Goal: Task Accomplishment & Management: Use online tool/utility

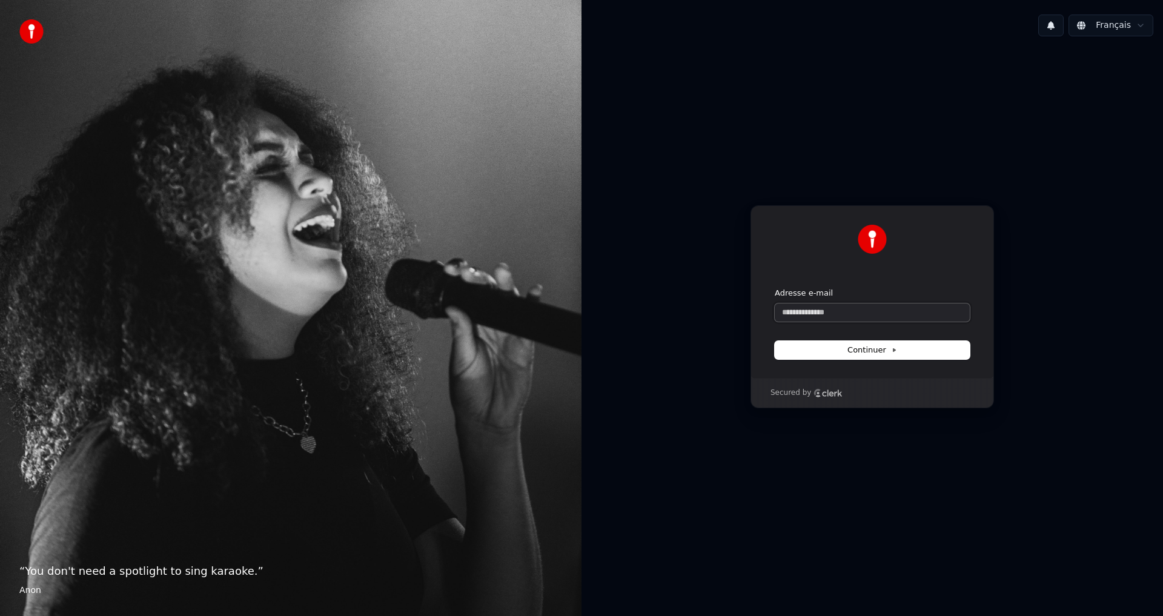
click at [852, 312] on input "Adresse e-mail" at bounding box center [872, 312] width 195 height 18
click at [850, 351] on span "Continuer" at bounding box center [872, 350] width 50 height 11
click at [805, 313] on input "**********" at bounding box center [872, 312] width 195 height 18
click at [891, 349] on icon at bounding box center [894, 350] width 6 height 6
type input "**********"
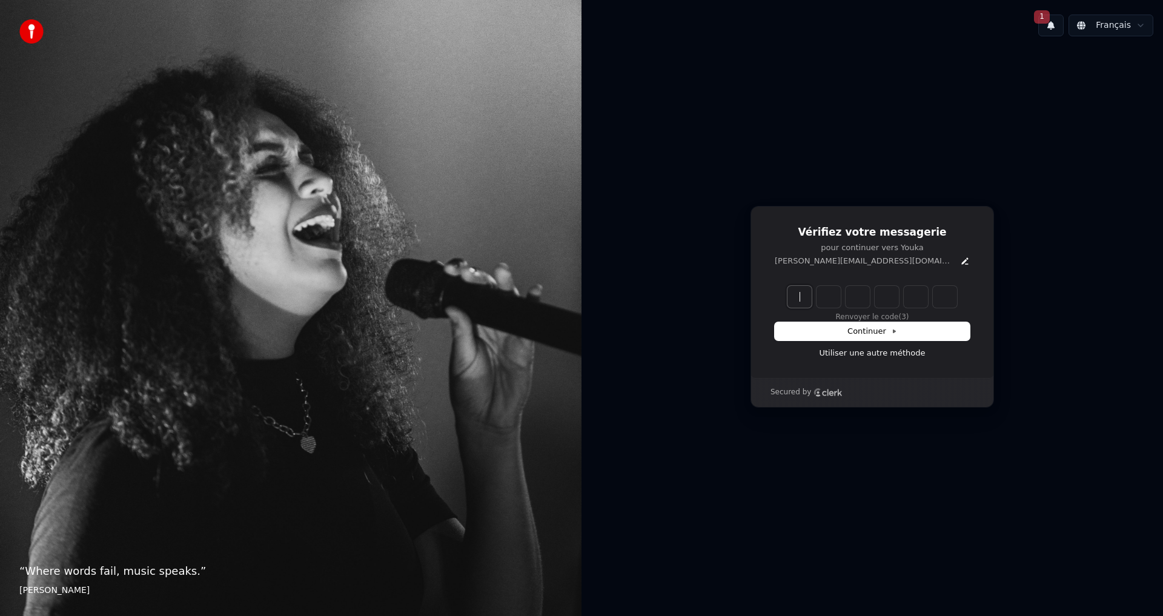
click at [803, 293] on input "Enter verification code" at bounding box center [884, 297] width 194 height 22
paste input "******"
type input "******"
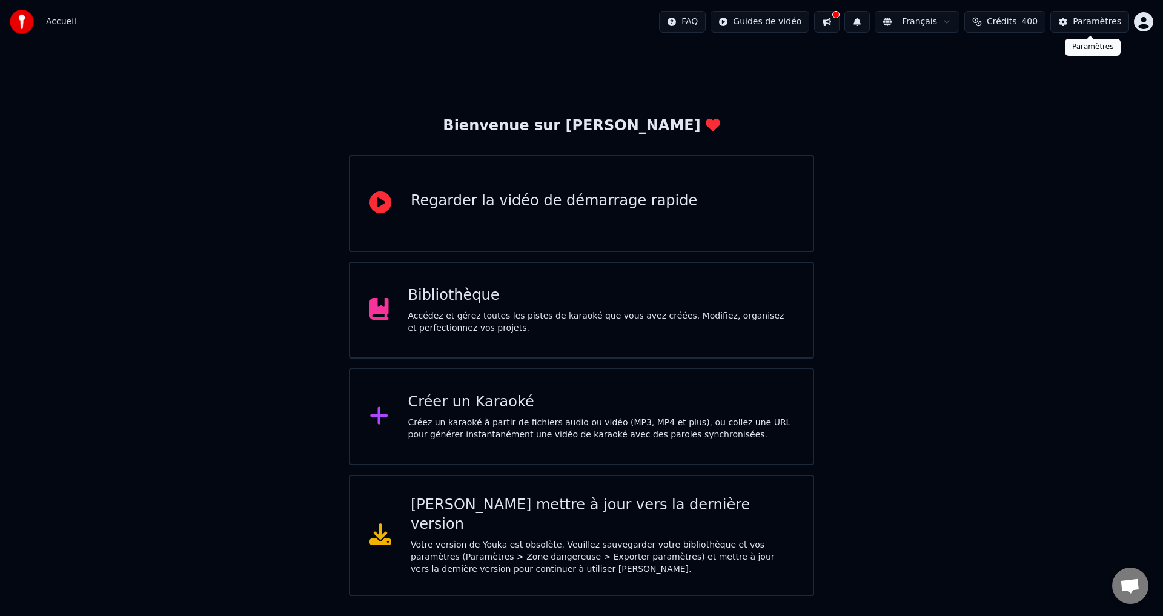
click at [1091, 23] on div "Paramètres" at bounding box center [1097, 22] width 48 height 12
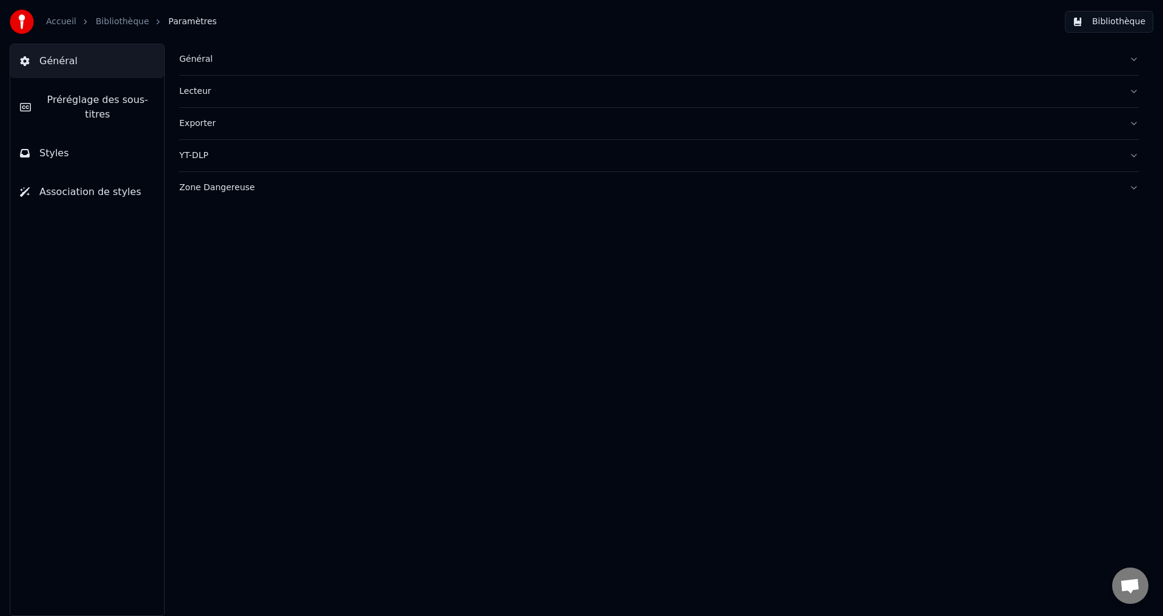
click at [108, 62] on button "Général" at bounding box center [87, 61] width 154 height 34
click at [209, 125] on div "Exporter" at bounding box center [649, 123] width 940 height 12
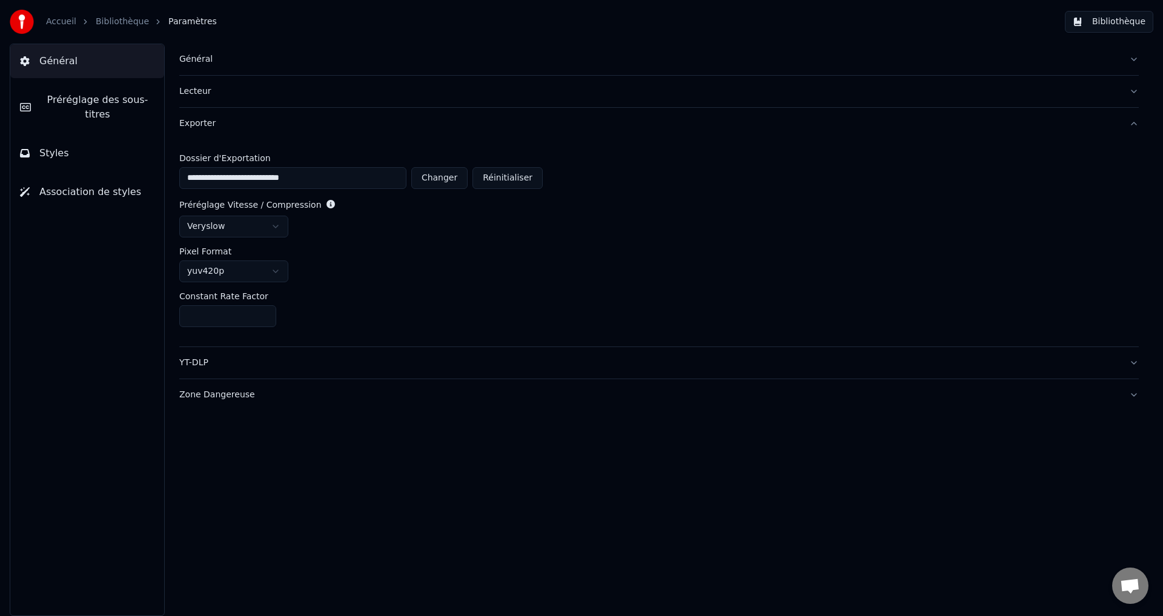
click at [217, 398] on div "Zone Dangereuse" at bounding box center [649, 395] width 940 height 12
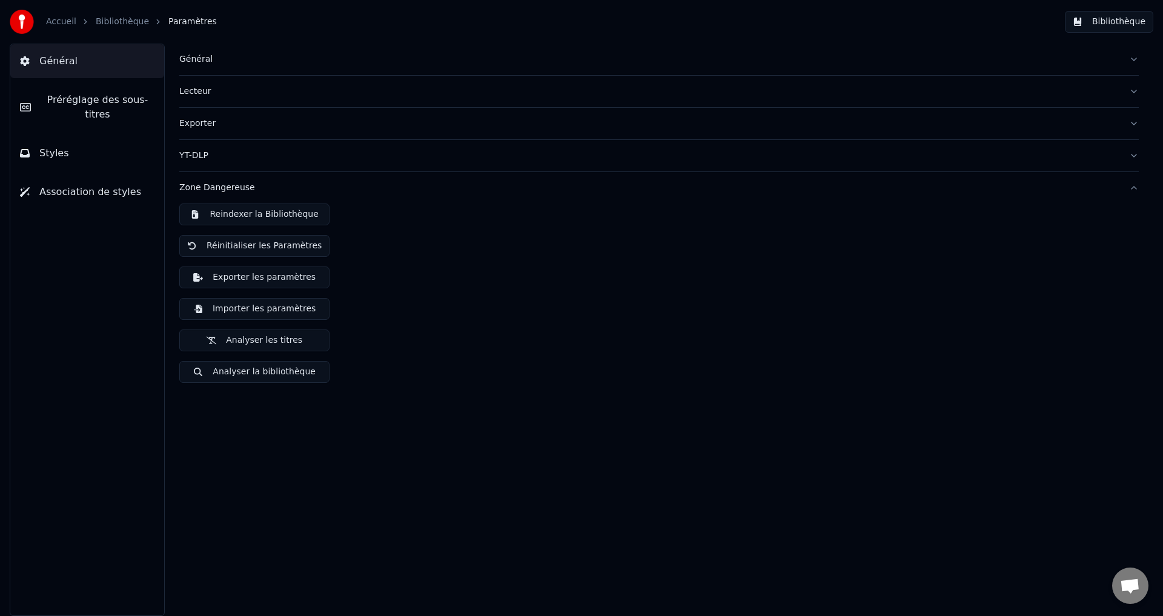
click at [204, 122] on div "Exporter" at bounding box center [649, 123] width 940 height 12
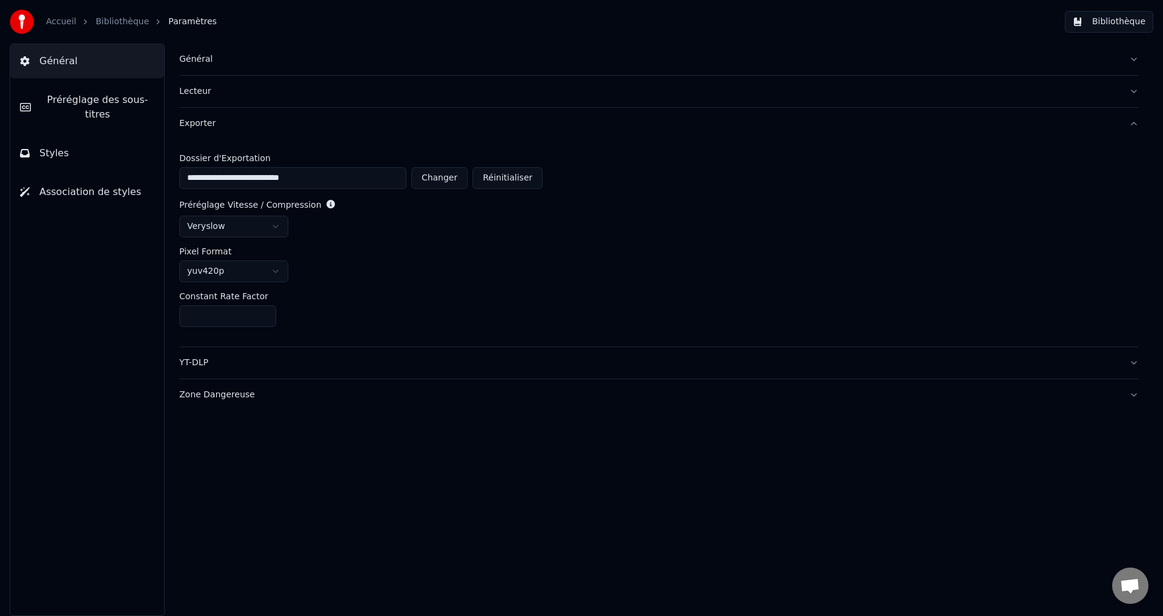
click at [1134, 395] on button "Zone Dangereuse" at bounding box center [658, 394] width 959 height 31
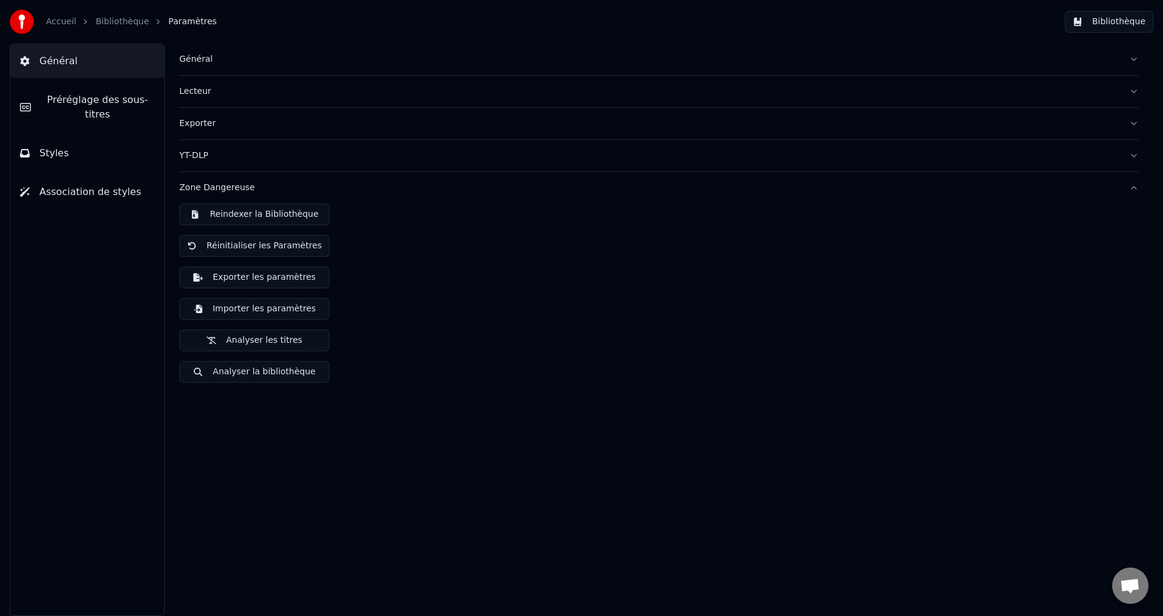
click at [205, 188] on div "Zone Dangereuse" at bounding box center [649, 188] width 940 height 12
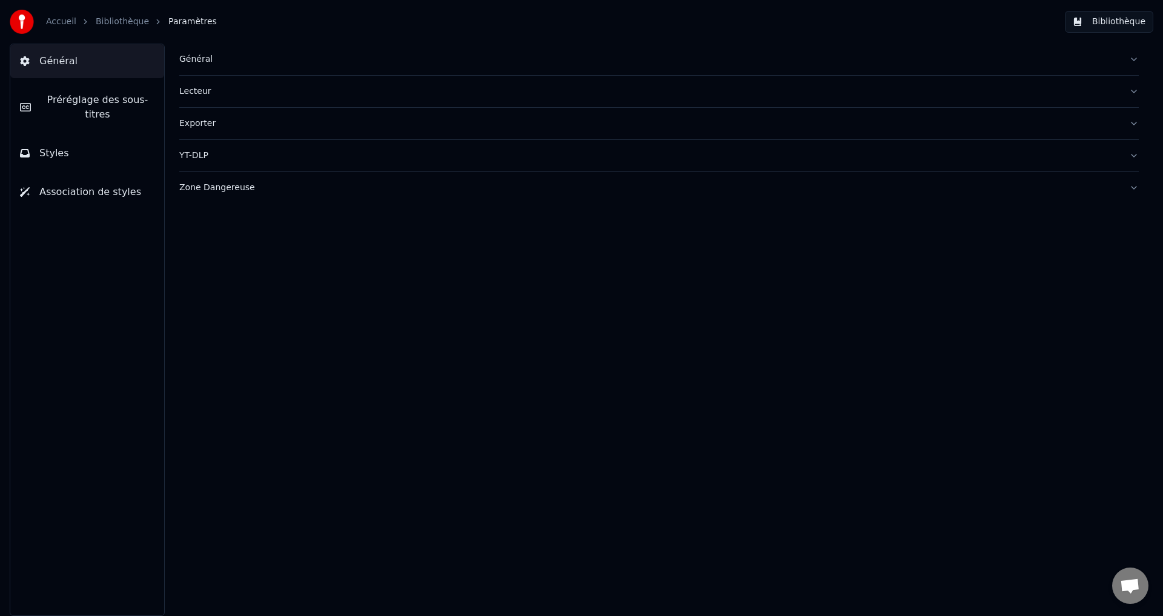
click at [205, 189] on div "Zone Dangereuse" at bounding box center [649, 188] width 940 height 12
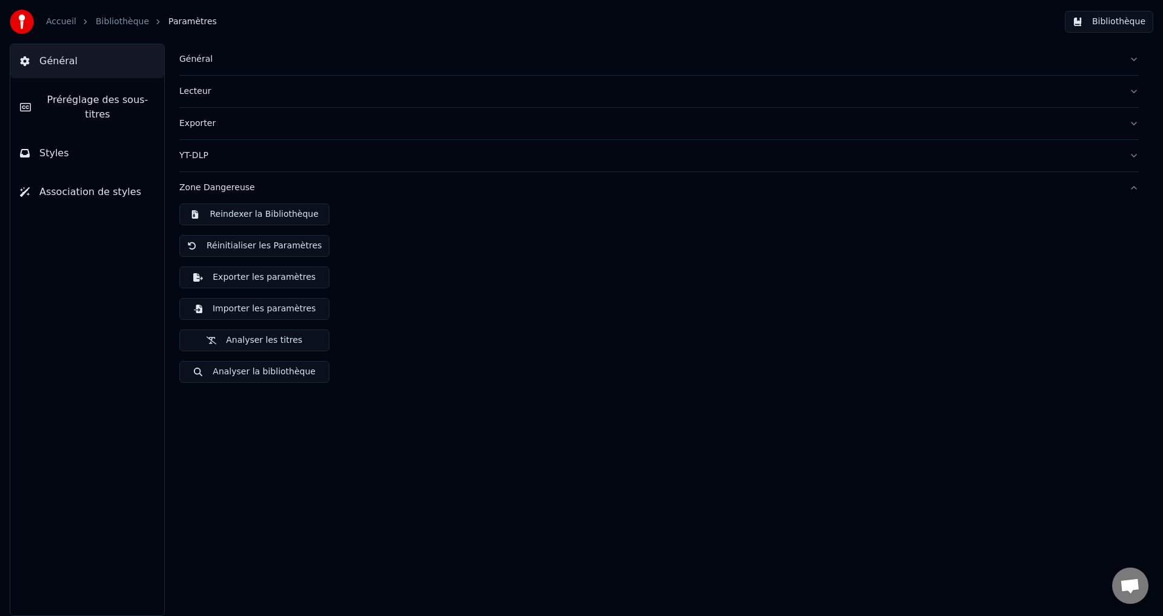
click at [245, 372] on button "Analyser la bibliothèque" at bounding box center [254, 372] width 150 height 22
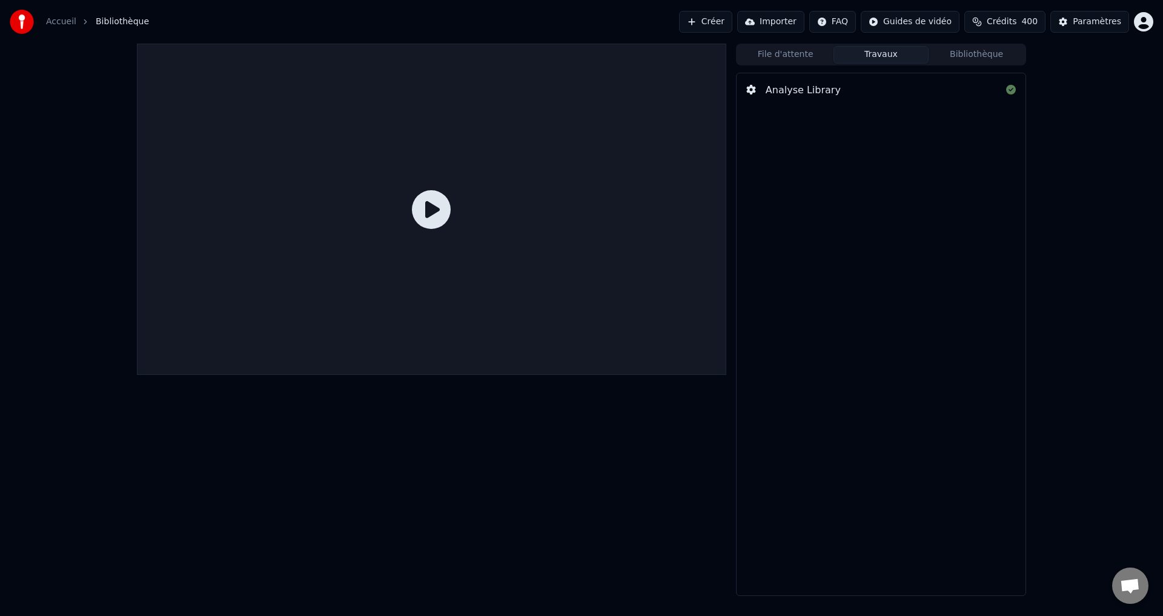
click at [432, 211] on icon at bounding box center [431, 209] width 39 height 39
click at [700, 21] on button "Créer" at bounding box center [705, 22] width 53 height 22
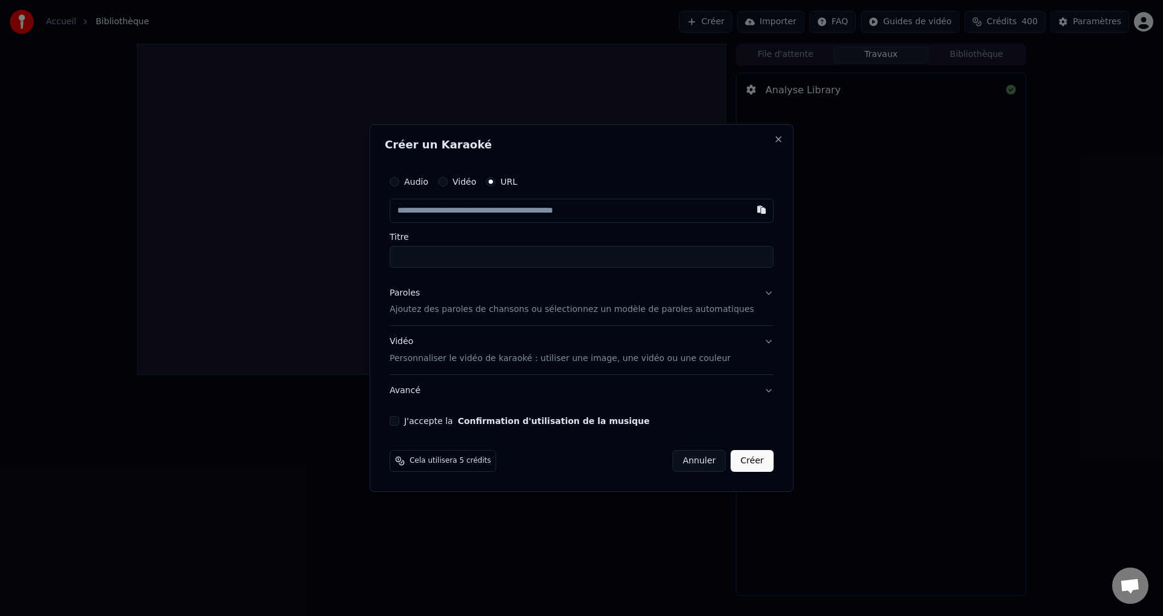
click at [629, 210] on input "text" at bounding box center [581, 211] width 384 height 24
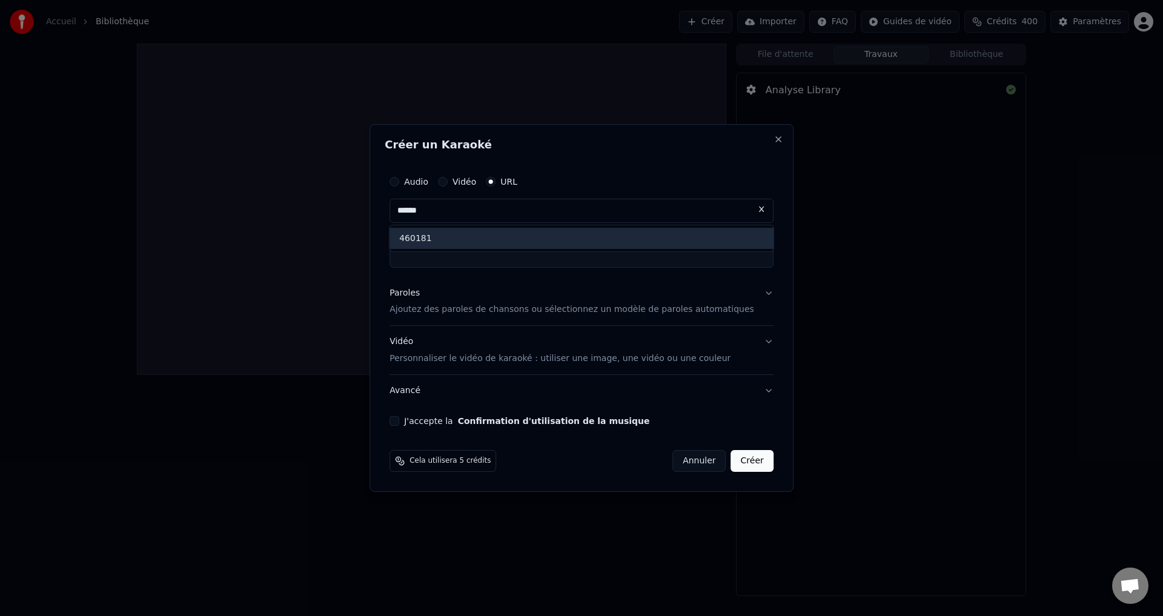
type input "******"
click at [749, 211] on button at bounding box center [761, 210] width 24 height 22
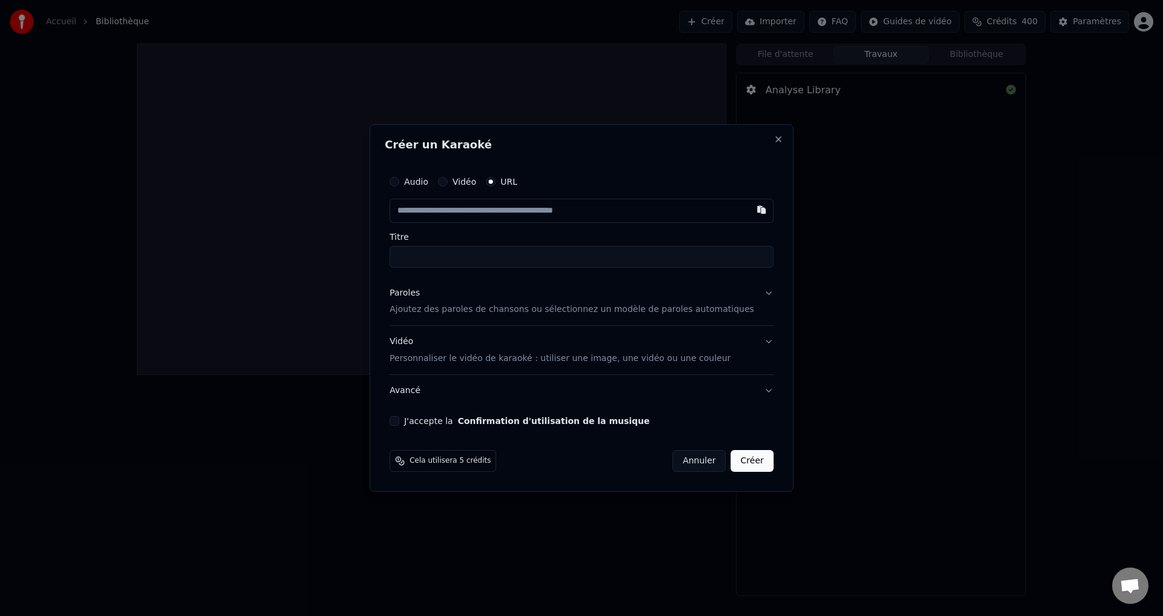
click at [497, 214] on input "text" at bounding box center [581, 211] width 384 height 24
paste input "**********"
type input "**********"
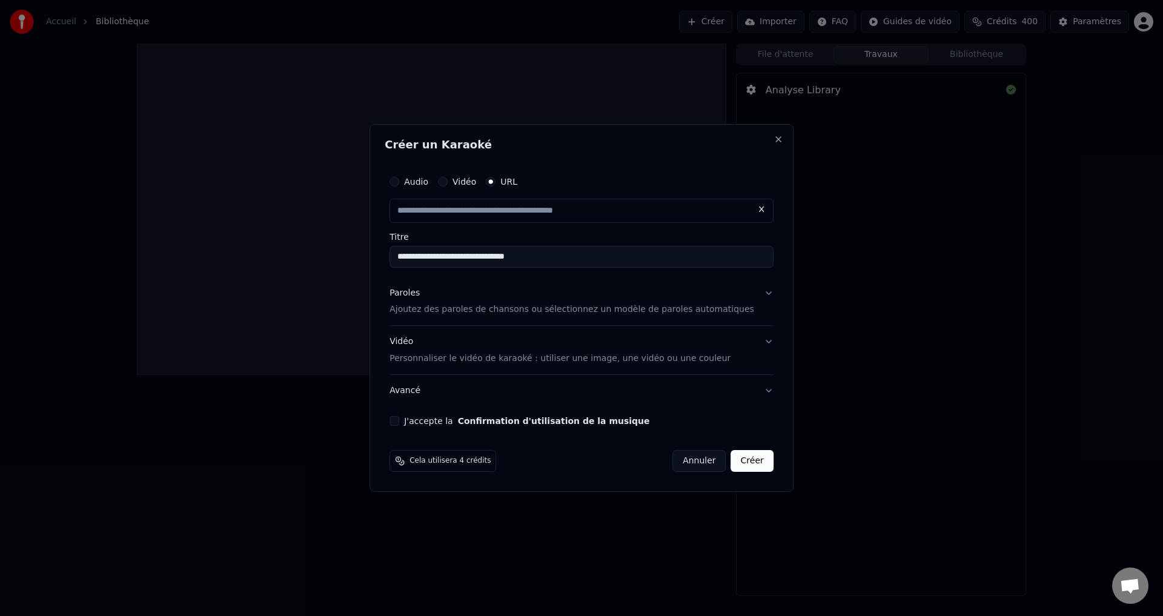
click at [731, 465] on button "Créer" at bounding box center [752, 461] width 42 height 22
type input "**********"
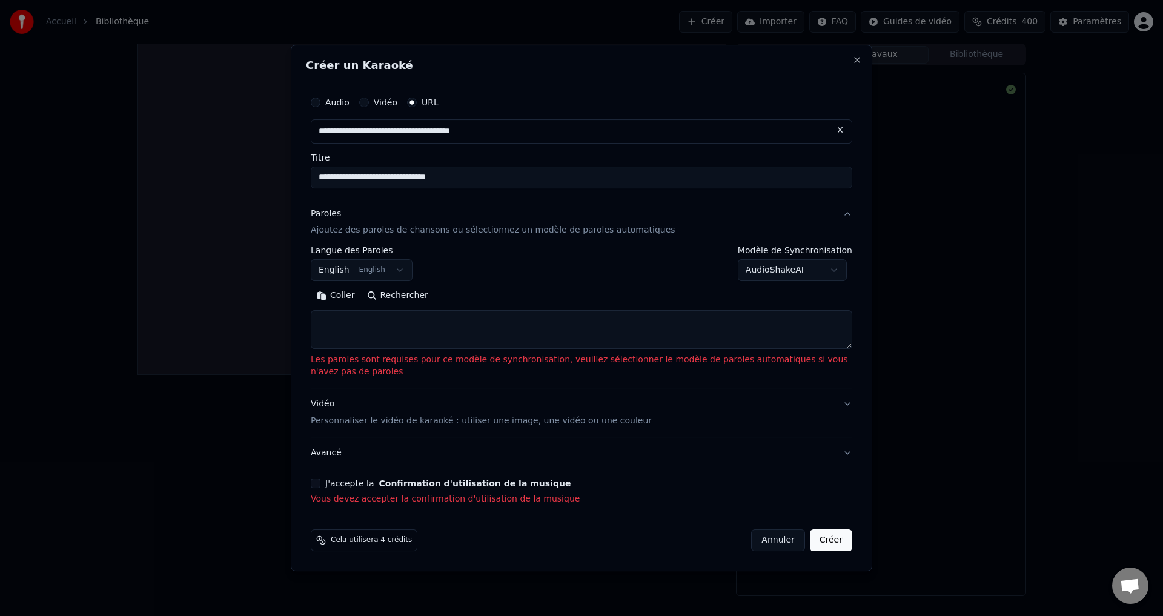
click at [316, 483] on button "J'accepte la Confirmation d'utilisation de la musique" at bounding box center [316, 483] width 10 height 10
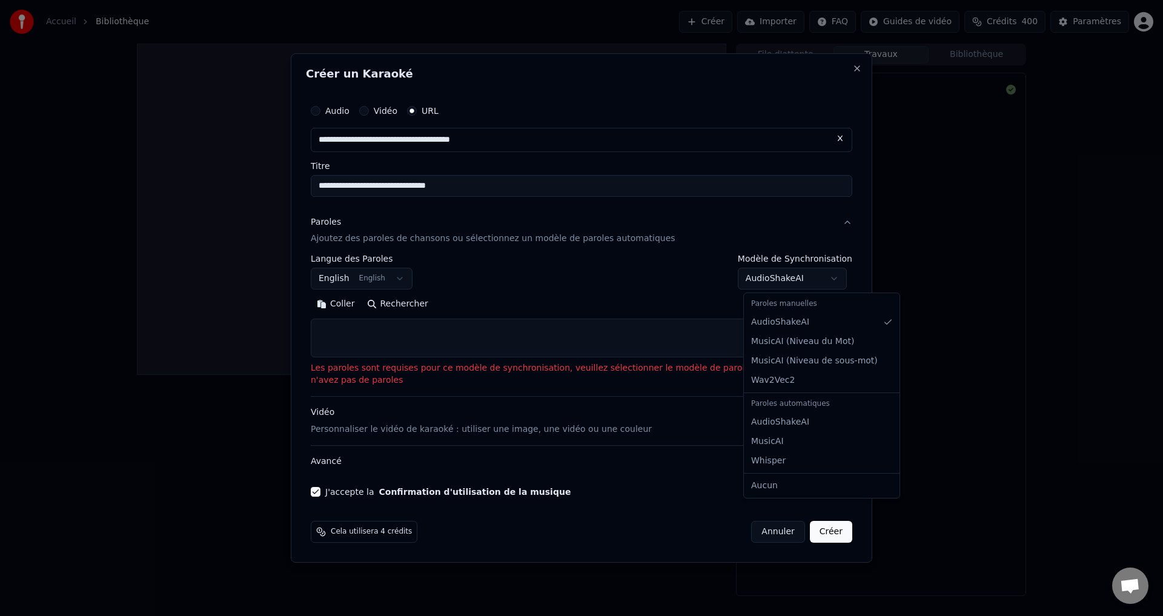
click at [838, 278] on body "**********" at bounding box center [581, 308] width 1163 height 616
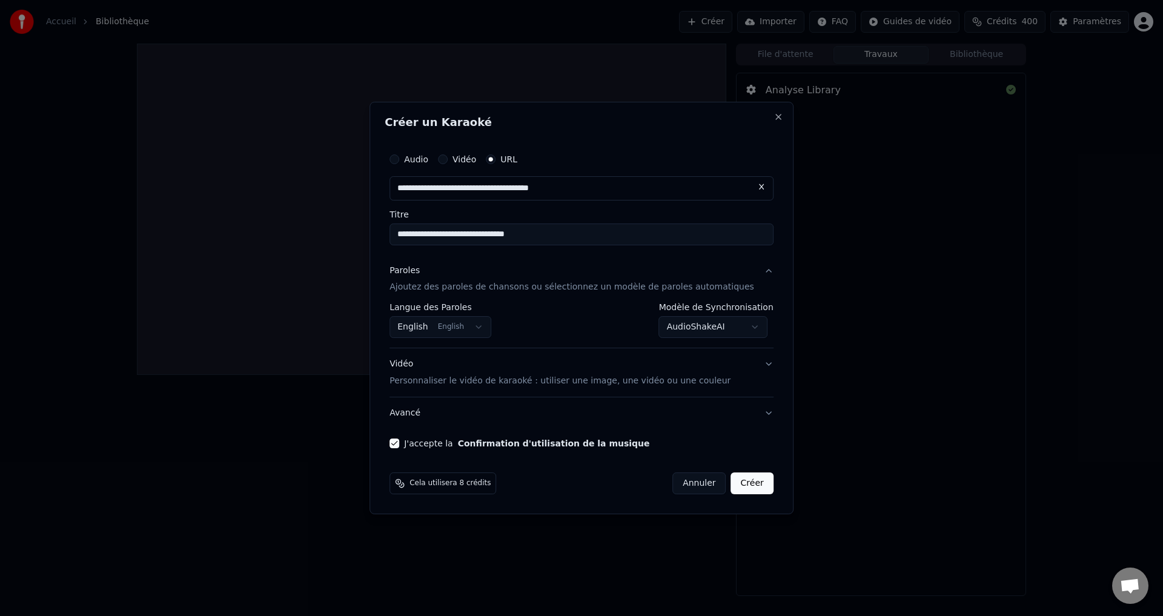
click at [735, 485] on button "Créer" at bounding box center [752, 483] width 42 height 22
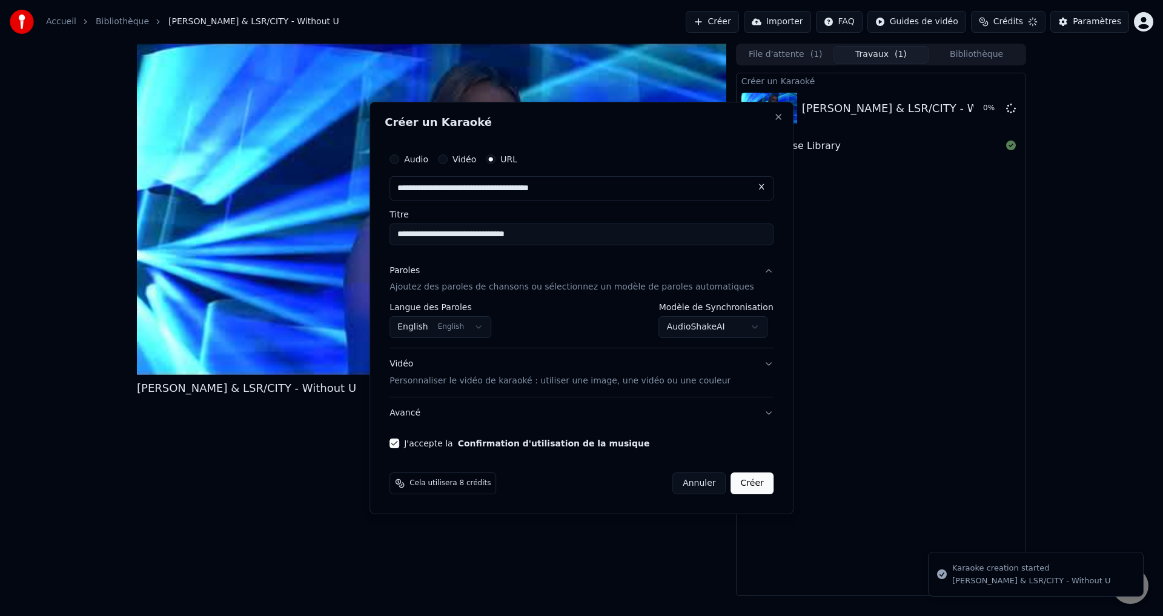
select select "**********"
select select
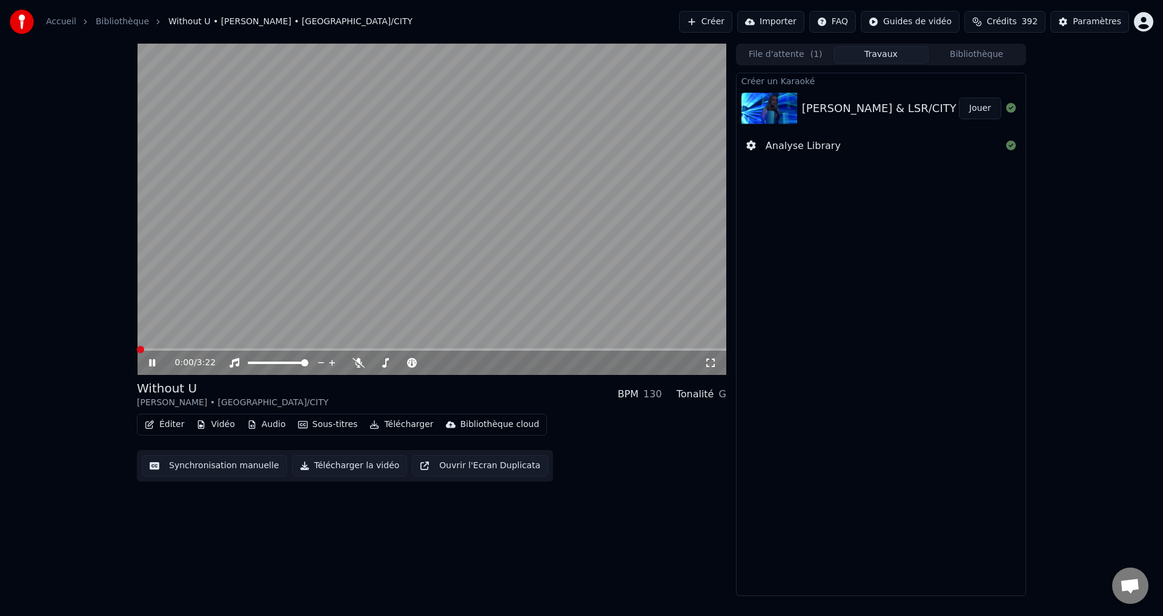
click at [137, 351] on span at bounding box center [137, 349] width 0 height 2
click at [356, 362] on icon at bounding box center [358, 363] width 12 height 10
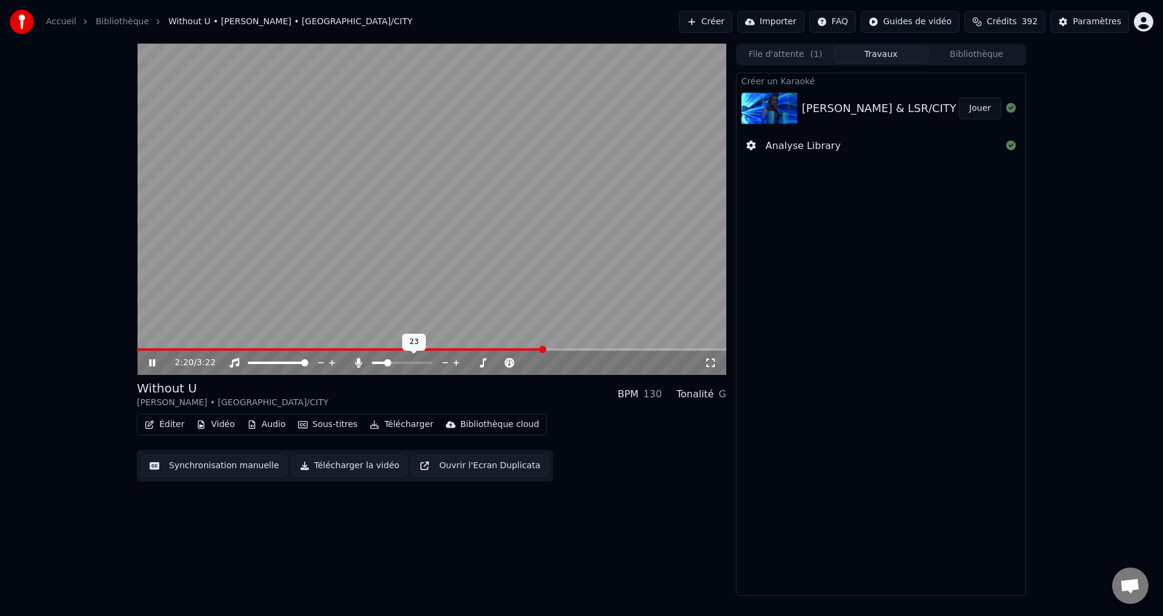
click at [386, 362] on span at bounding box center [387, 362] width 7 height 7
click at [379, 363] on span at bounding box center [380, 362] width 7 height 7
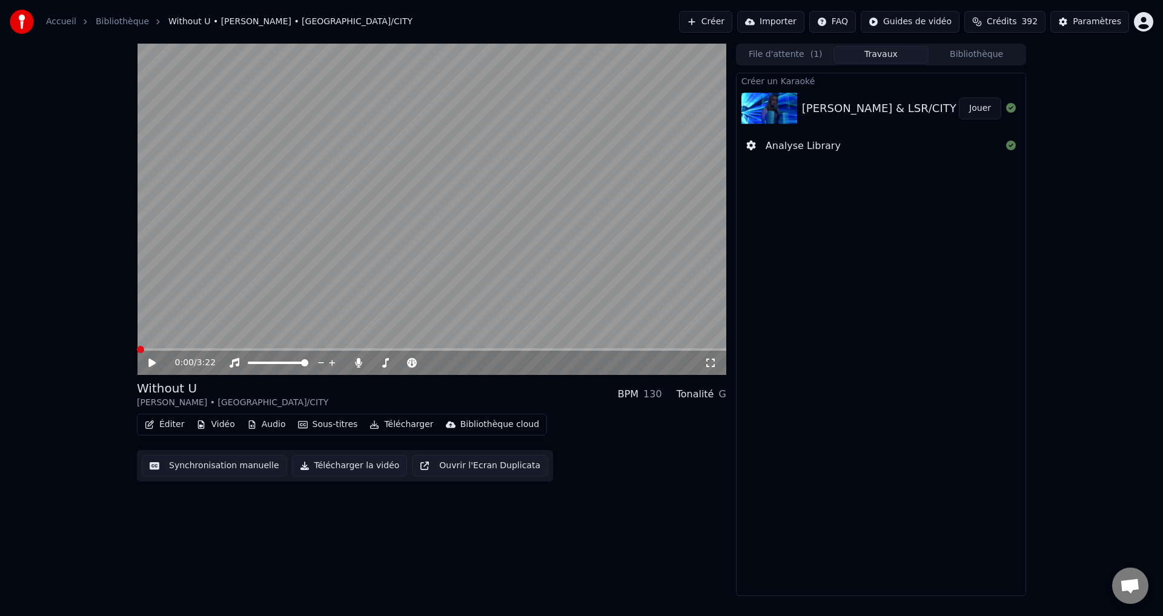
click at [137, 349] on span at bounding box center [137, 349] width 0 height 2
click at [151, 362] on icon at bounding box center [151, 363] width 7 height 8
click at [140, 348] on span at bounding box center [138, 349] width 3 height 2
click at [137, 349] on span at bounding box center [140, 349] width 7 height 7
click at [153, 364] on icon at bounding box center [151, 363] width 7 height 8
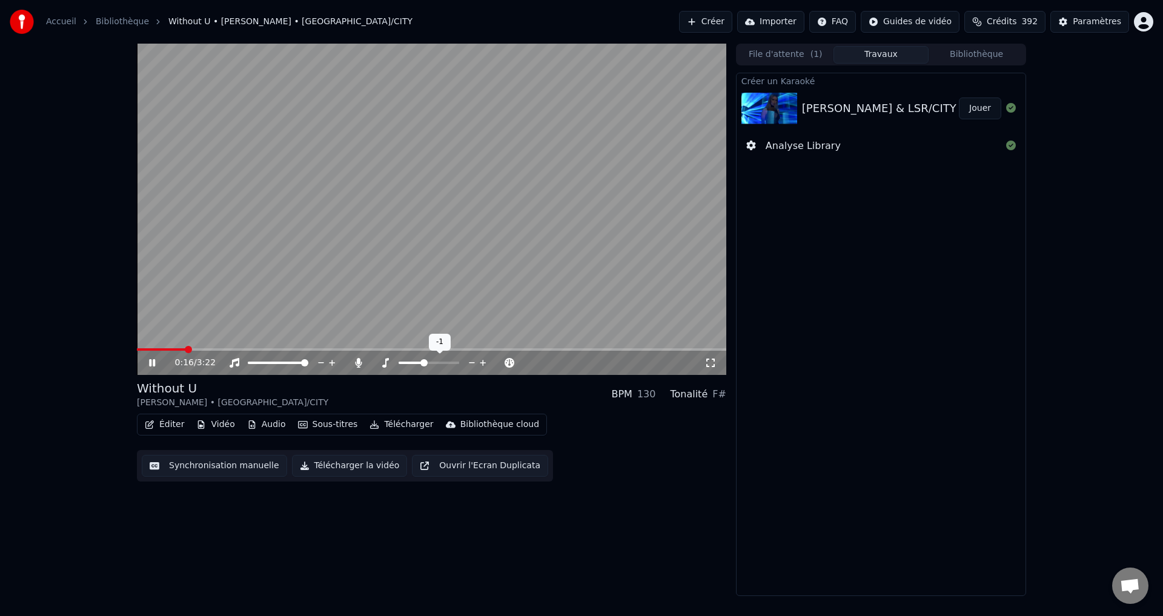
click at [423, 360] on span at bounding box center [423, 362] width 7 height 7
click at [448, 360] on span at bounding box center [446, 362] width 7 height 7
click at [455, 362] on span at bounding box center [455, 362] width 7 height 7
click at [455, 359] on span at bounding box center [455, 362] width 7 height 7
click at [428, 362] on span at bounding box center [428, 362] width 7 height 7
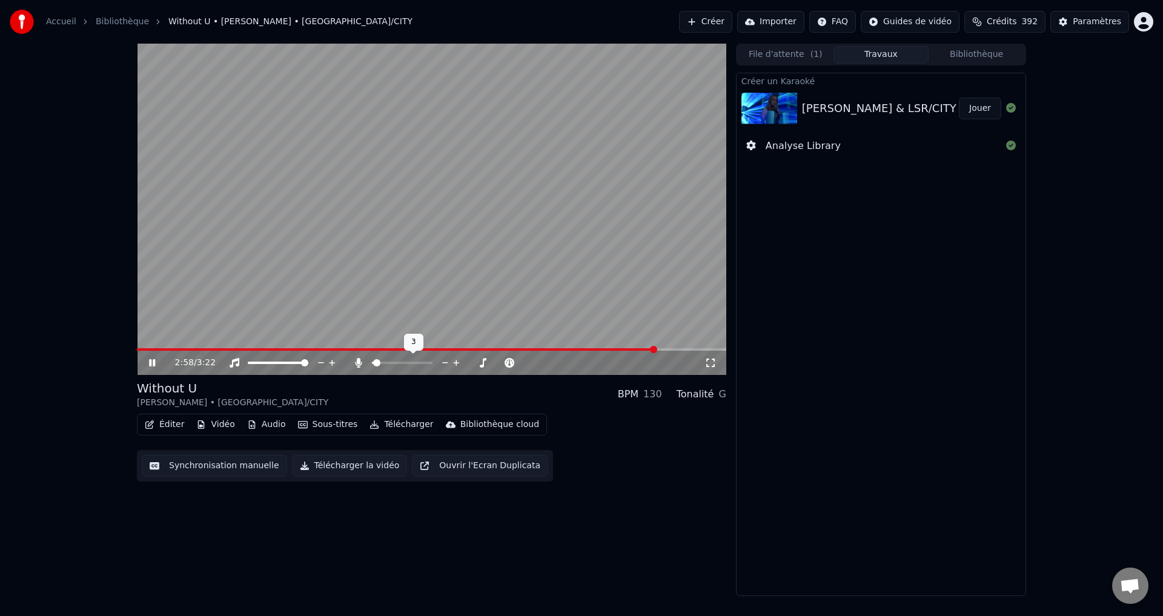
click at [374, 361] on span at bounding box center [376, 362] width 7 height 7
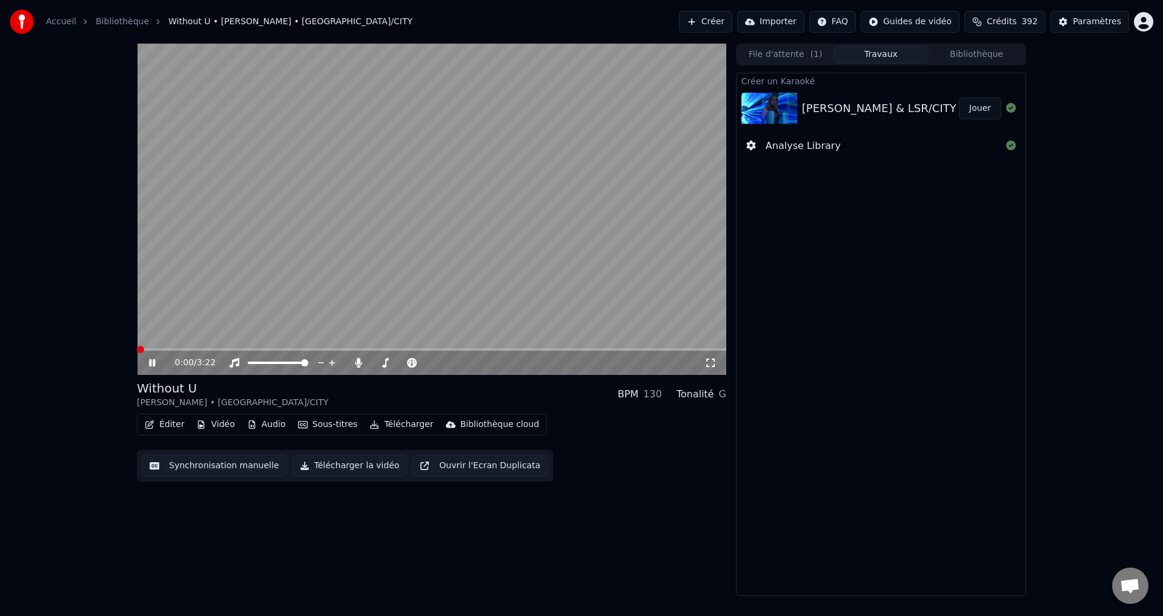
click at [137, 349] on span at bounding box center [137, 349] width 0 height 2
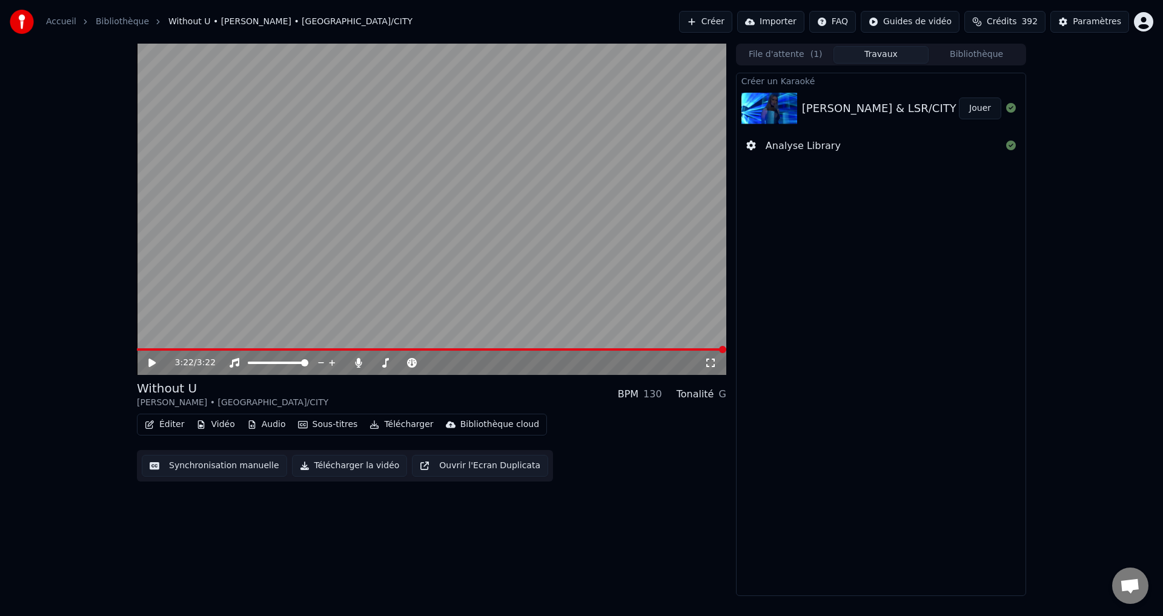
click at [153, 362] on icon at bounding box center [151, 363] width 7 height 8
click at [432, 364] on span at bounding box center [428, 362] width 7 height 7
click at [436, 348] on span at bounding box center [286, 349] width 299 height 2
click at [418, 348] on span at bounding box center [278, 349] width 282 height 2
click at [152, 360] on icon at bounding box center [161, 363] width 28 height 10
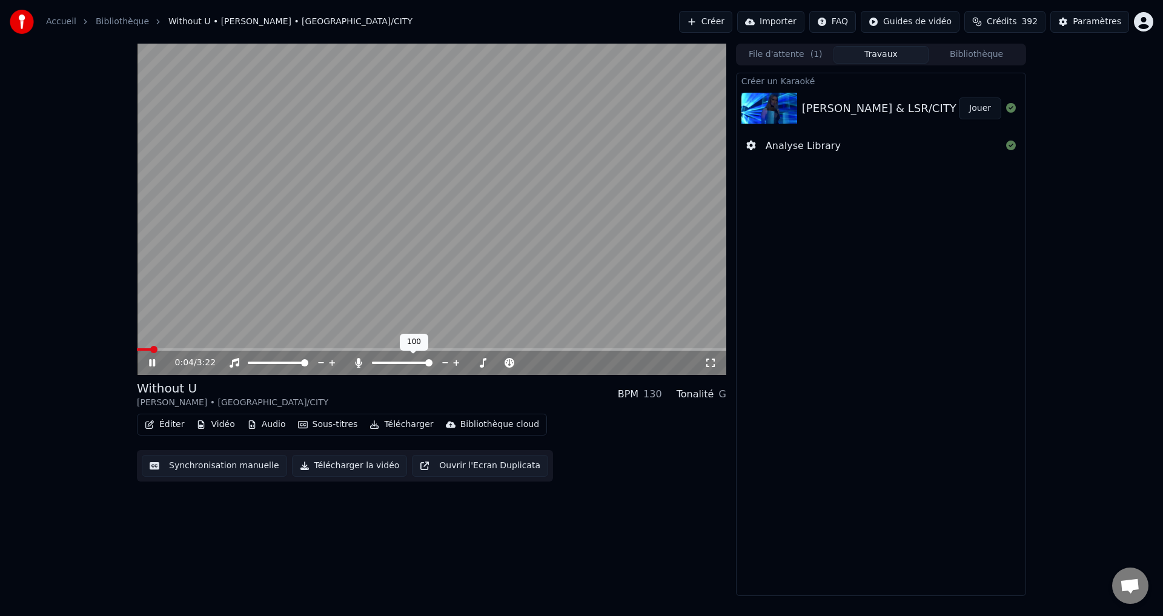
click at [388, 364] on span at bounding box center [402, 363] width 61 height 2
click at [223, 348] on video at bounding box center [431, 209] width 589 height 331
click at [222, 349] on span at bounding box center [206, 349] width 139 height 2
click at [279, 285] on video at bounding box center [431, 209] width 589 height 331
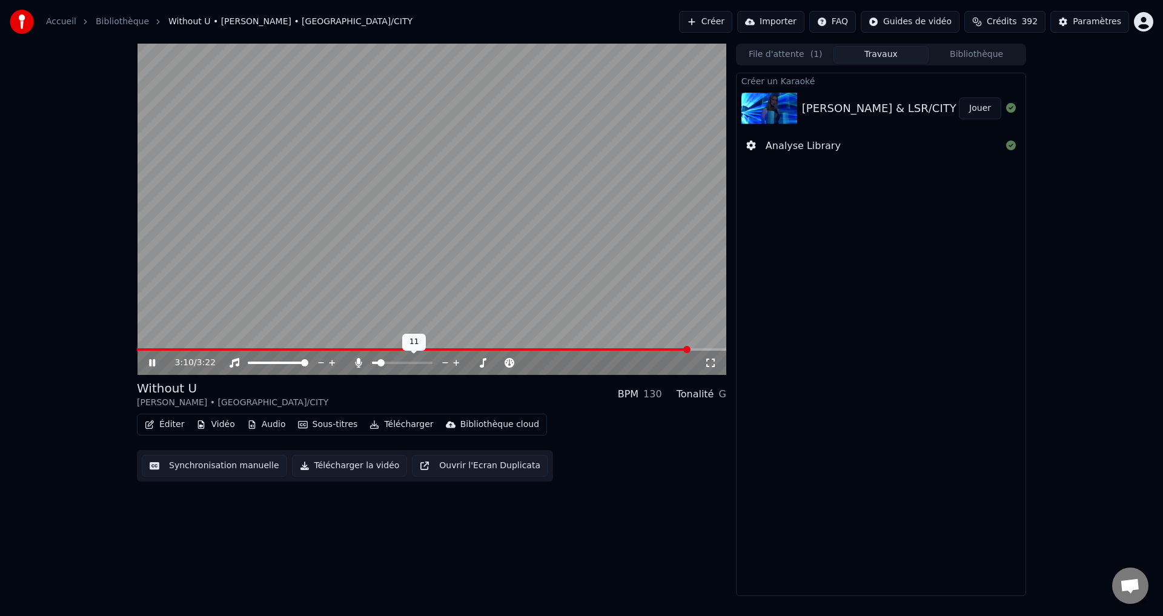
click at [379, 362] on span at bounding box center [380, 362] width 7 height 7
click at [140, 348] on video at bounding box center [431, 209] width 589 height 331
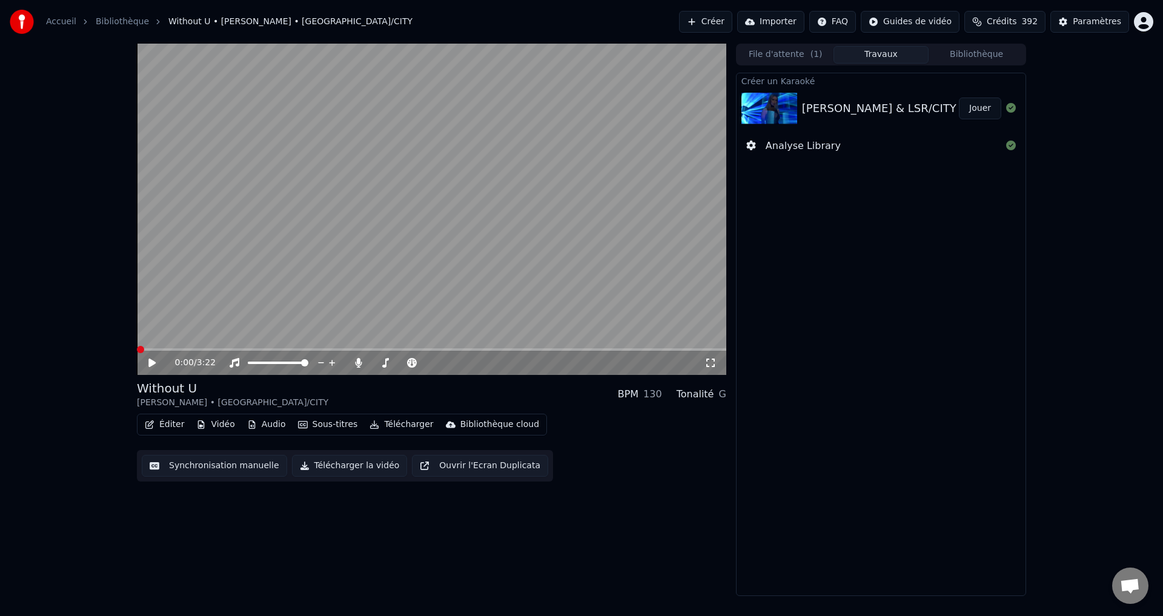
click at [137, 351] on span at bounding box center [137, 349] width 0 height 2
click at [150, 363] on icon at bounding box center [151, 363] width 7 height 8
click at [140, 349] on span at bounding box center [138, 349] width 3 height 2
click at [137, 350] on span at bounding box center [140, 349] width 7 height 7
click at [420, 363] on span at bounding box center [419, 362] width 7 height 7
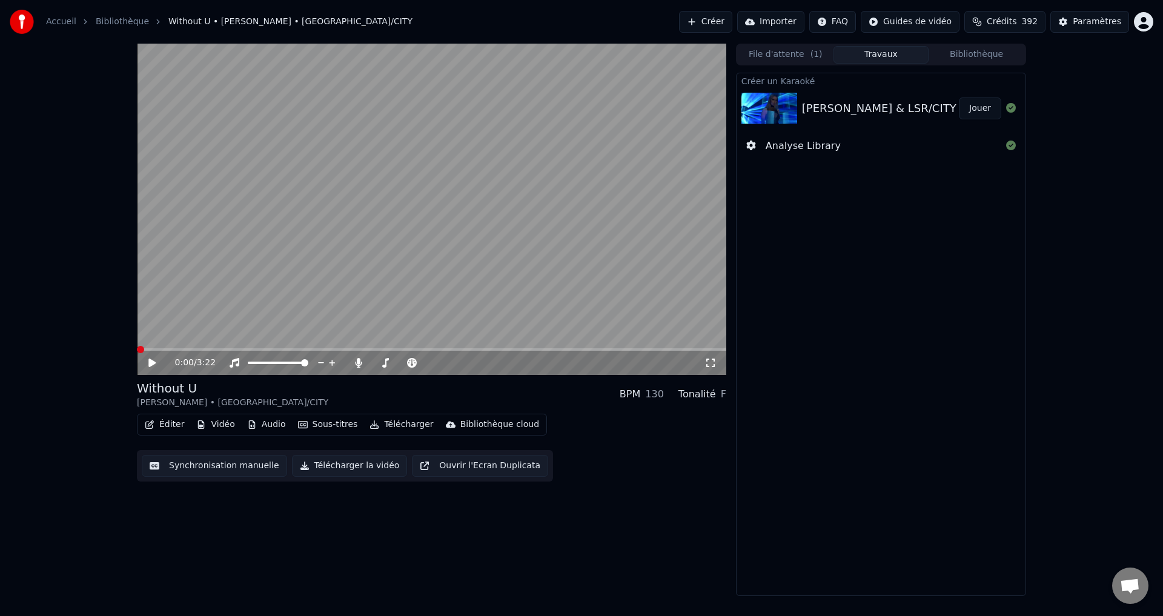
click at [151, 361] on icon at bounding box center [151, 363] width 7 height 8
click at [428, 363] on span at bounding box center [428, 362] width 7 height 7
click at [248, 359] on span at bounding box center [251, 362] width 7 height 7
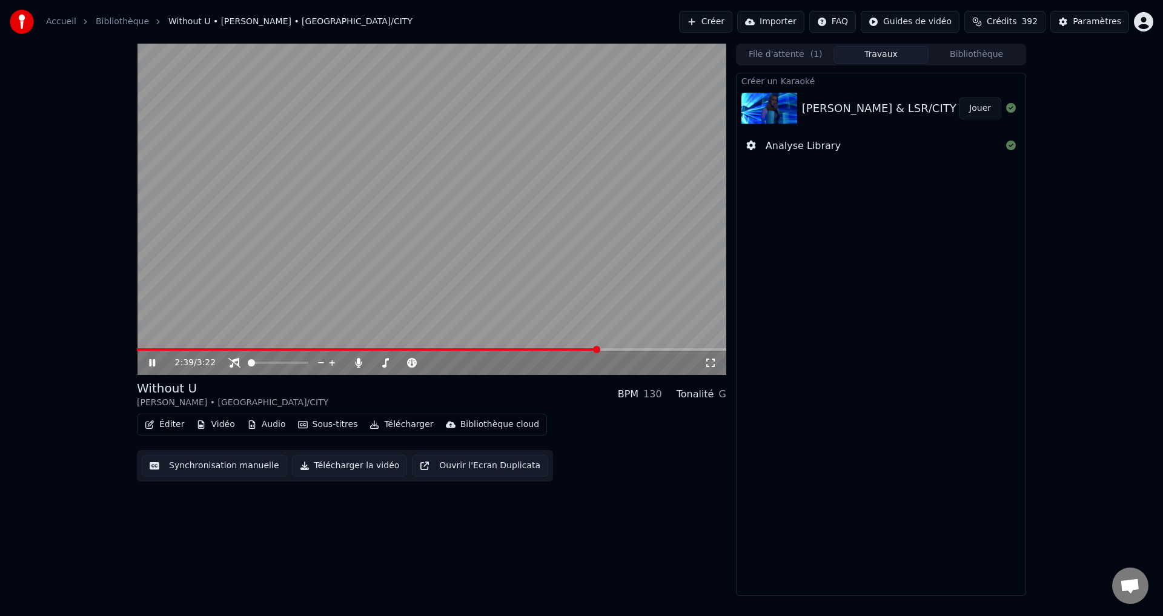
click at [600, 349] on span at bounding box center [431, 349] width 589 height 2
click at [308, 366] on span at bounding box center [304, 362] width 7 height 7
click at [287, 366] on span at bounding box center [285, 362] width 7 height 7
click at [151, 362] on icon at bounding box center [151, 363] width 7 height 8
click at [308, 366] on span at bounding box center [304, 362] width 7 height 7
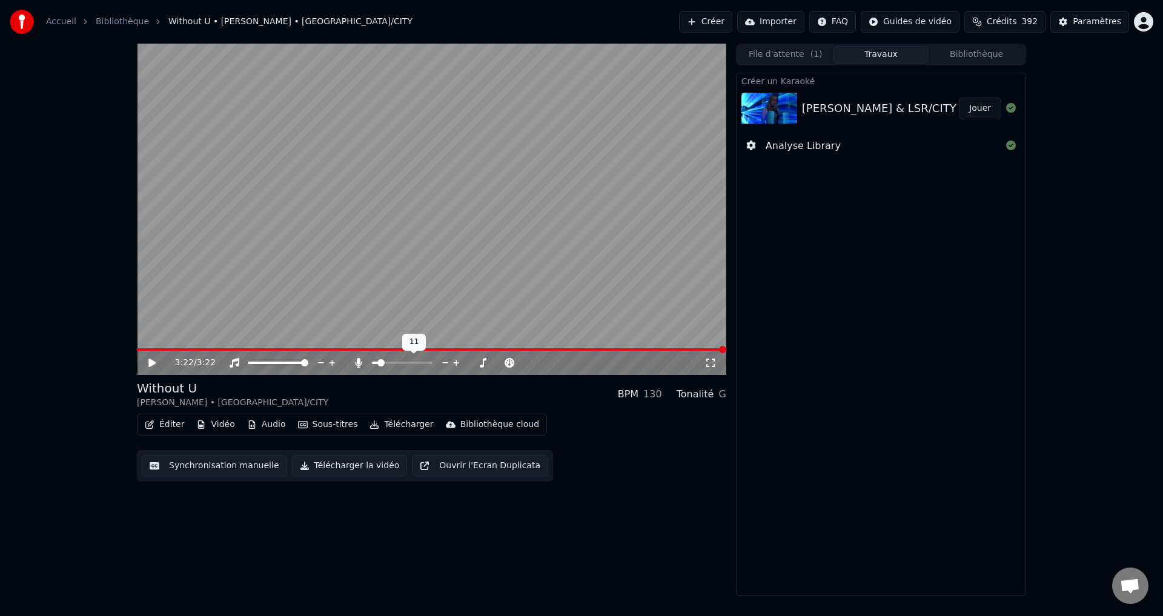
click at [379, 366] on span at bounding box center [380, 362] width 7 height 7
click at [149, 365] on icon at bounding box center [151, 363] width 7 height 8
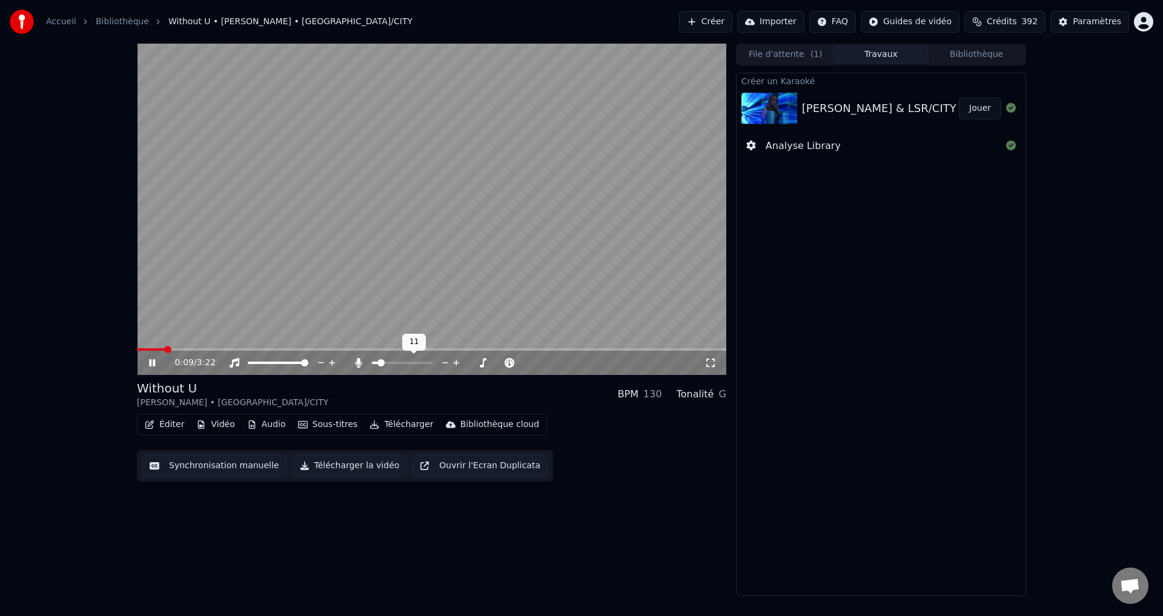
click at [379, 362] on span at bounding box center [380, 362] width 7 height 7
